Goal: Task Accomplishment & Management: Use online tool/utility

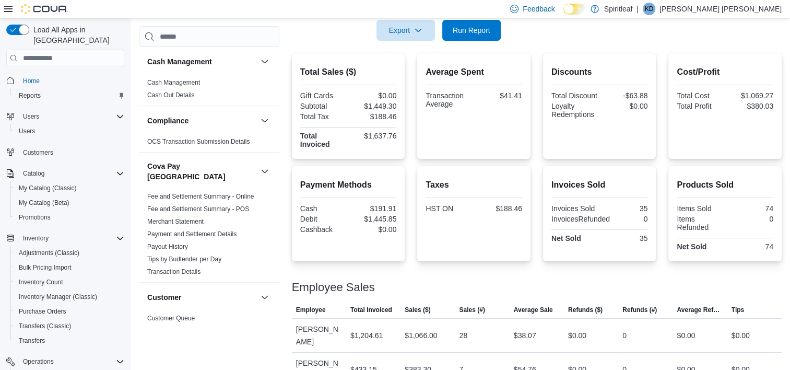
scroll to position [113, 0]
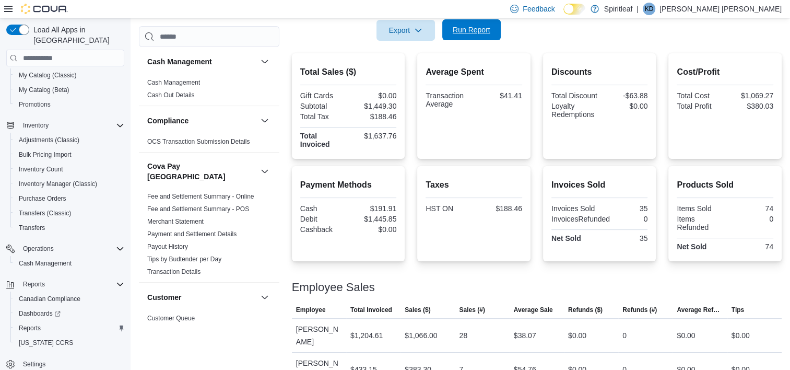
click at [479, 29] on span "Run Report" at bounding box center [472, 30] width 38 height 10
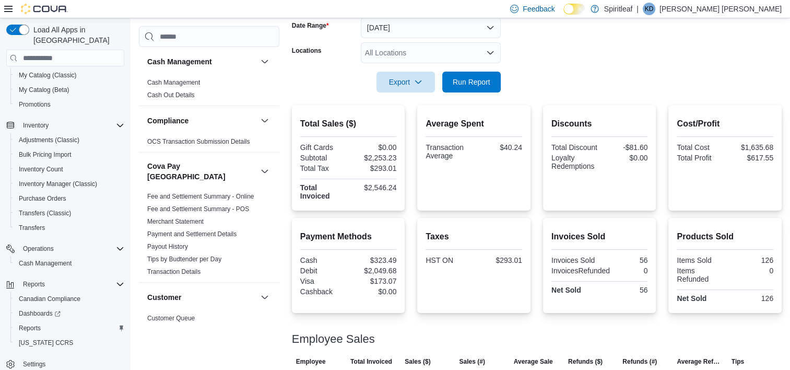
scroll to position [162, 0]
click at [466, 86] on span "Run Report" at bounding box center [472, 82] width 38 height 10
click at [484, 84] on span "Run Report" at bounding box center [472, 82] width 38 height 10
click at [601, 56] on form "Date Range Today Locations All Locations Export Run Report" at bounding box center [537, 49] width 490 height 88
click at [481, 84] on span "Run Report" at bounding box center [472, 82] width 38 height 10
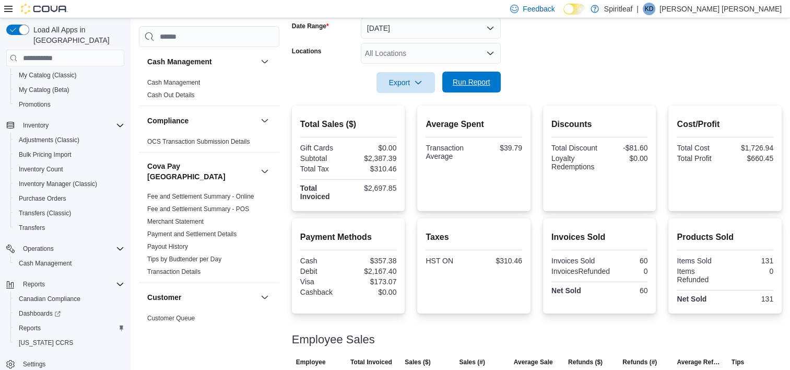
click at [460, 81] on span "Run Report" at bounding box center [472, 82] width 38 height 10
click at [625, 70] on div at bounding box center [537, 68] width 490 height 8
click at [461, 84] on span "Run Report" at bounding box center [472, 82] width 38 height 10
click at [463, 80] on span "Run Report" at bounding box center [472, 82] width 38 height 10
click at [472, 84] on span "Run Report" at bounding box center [472, 82] width 38 height 10
